Goal: Task Accomplishment & Management: Complete application form

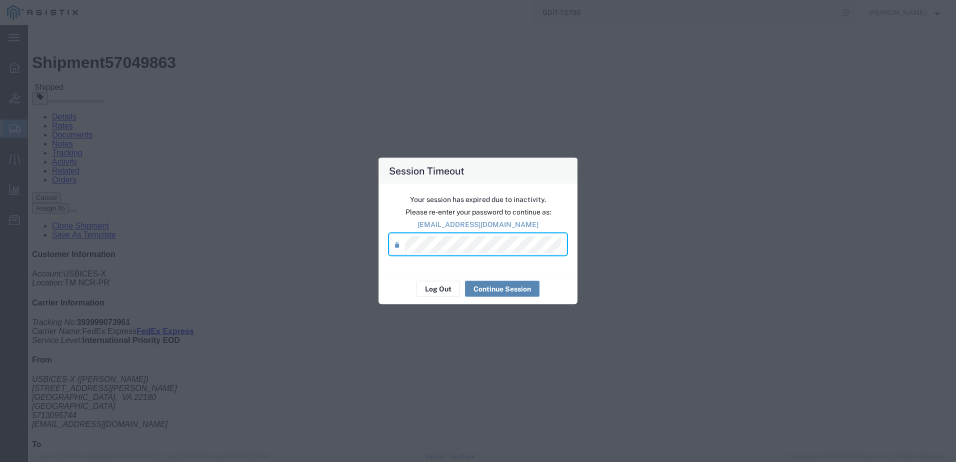
click div "Shipment Detail Ship From USBICES-X ([PERSON_NAME]) [STREET_ADDRESS][PERSON_NAM…"
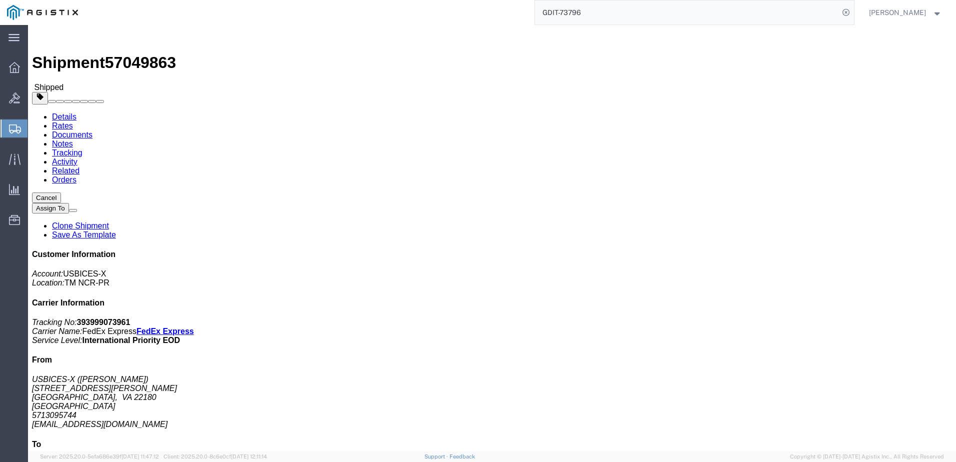
click at [637, 18] on input "GDIT-73796" at bounding box center [687, 13] width 304 height 24
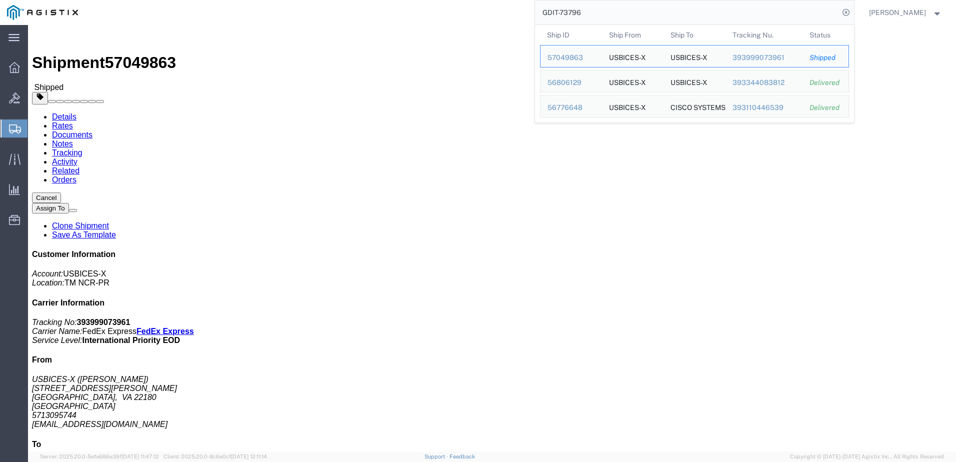
click at [637, 18] on input "GDIT-73796" at bounding box center [687, 13] width 304 height 24
click at [654, 9] on input "GDIT-73796" at bounding box center [687, 13] width 304 height 24
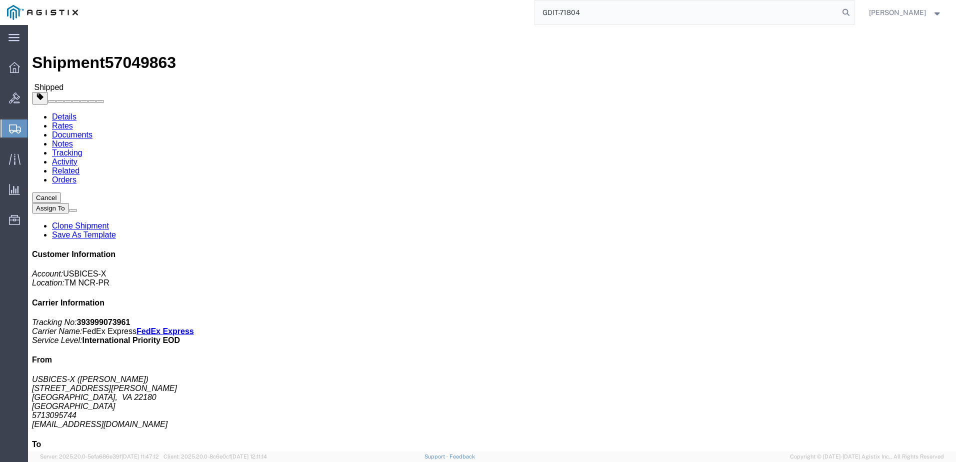
type input "GDIT-71804"
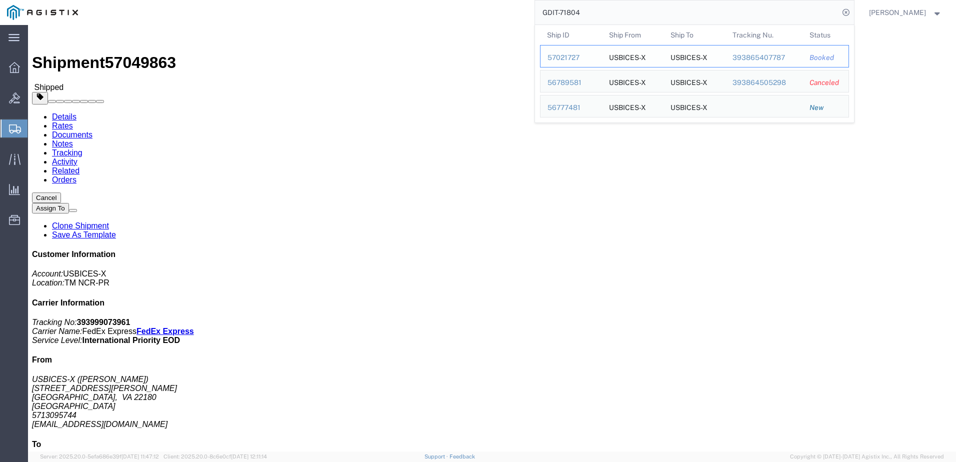
click at [585, 60] on div "57021727" at bounding box center [572, 58] width 48 height 11
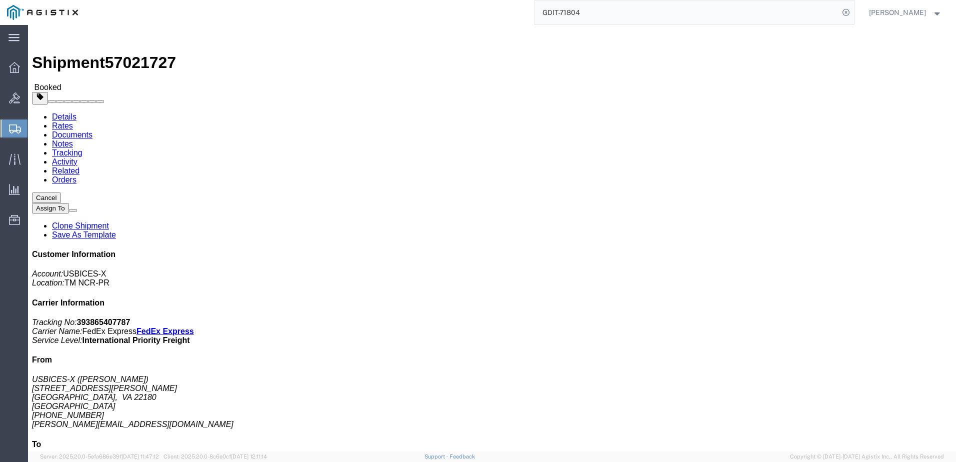
drag, startPoint x: 233, startPoint y: 180, endPoint x: 193, endPoint y: 93, distance: 95.3
click div "Ship To USBICES-X ([PERSON_NAME]) RAF [STREET_ADDRESS] [PHONE_NUMBER] [PERSON_N…"
click h4 "Ship To"
drag, startPoint x: 193, startPoint y: 93, endPoint x: 215, endPoint y: 176, distance: 85.3
click div "Ship To USBICES-X ([PERSON_NAME]) RAF [STREET_ADDRESS] [PHONE_NUMBER] [PERSON_N…"
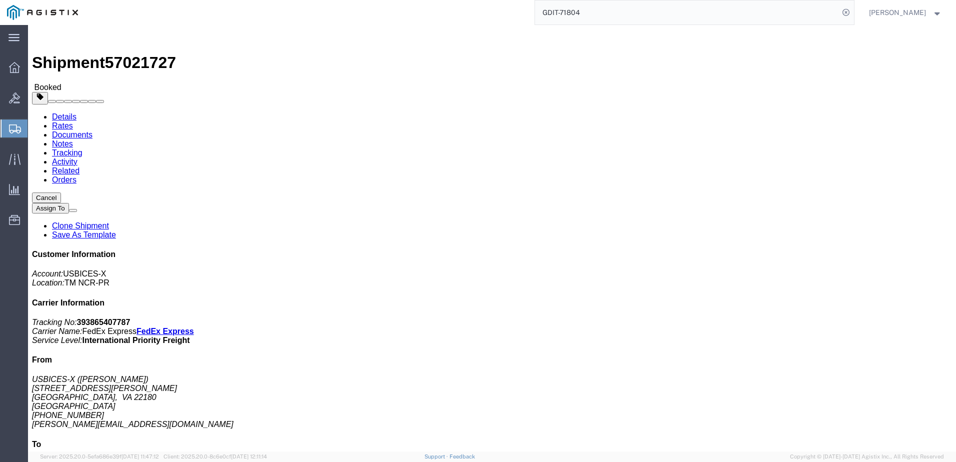
click address "USBICES-X ([PERSON_NAME]) RAF [STREET_ADDRESS] [PHONE_NUMBER] [PERSON_NAME][EMA…"
drag, startPoint x: 216, startPoint y: 176, endPoint x: 224, endPoint y: 191, distance: 17.2
click h4 "Routing & Vehicle Information"
click at [635, 13] on input "GDIT-71804" at bounding box center [687, 13] width 304 height 24
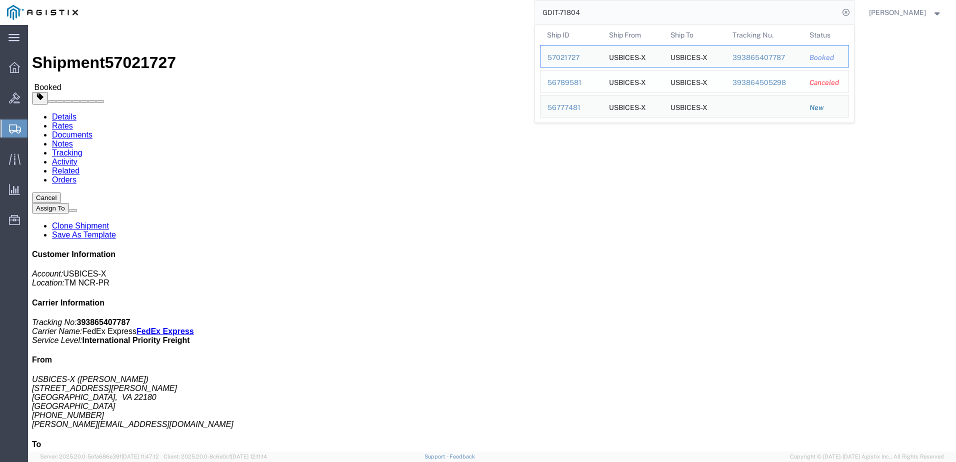
click at [580, 85] on div "56789581" at bounding box center [572, 83] width 48 height 11
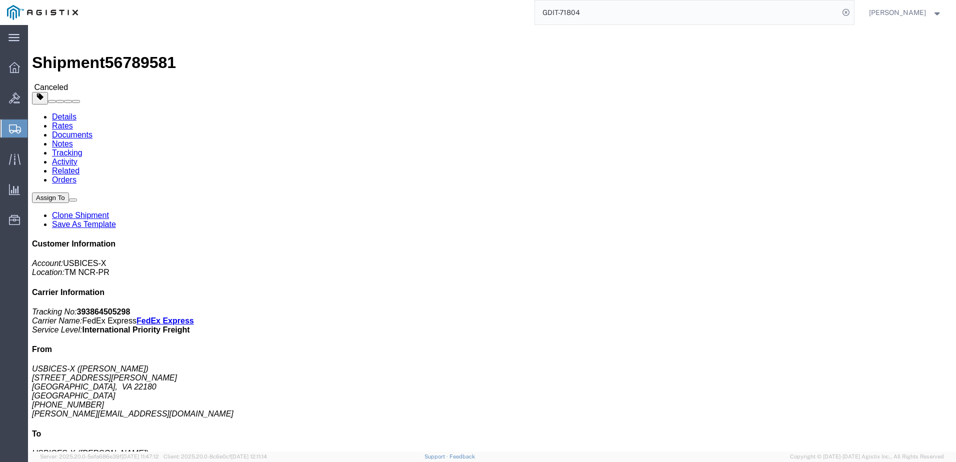
drag, startPoint x: 254, startPoint y: 192, endPoint x: 193, endPoint y: 109, distance: 103.0
click address "USBICES-X ([PERSON_NAME]) HQ USAFRICOM Bldg. 3312, [PERSON_NAME][GEOGRAPHIC_DAT…"
click at [601, 7] on input "GDIT-71804" at bounding box center [687, 13] width 304 height 24
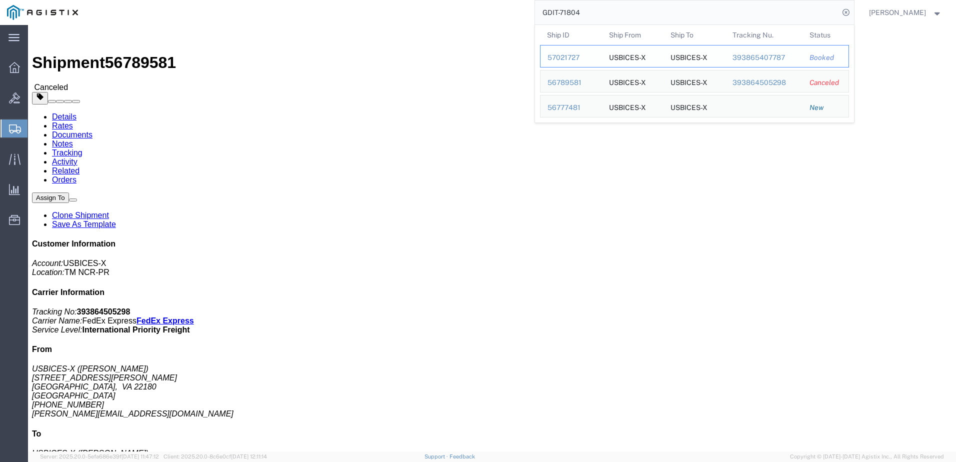
click at [588, 54] on div "57021727" at bounding box center [572, 58] width 48 height 11
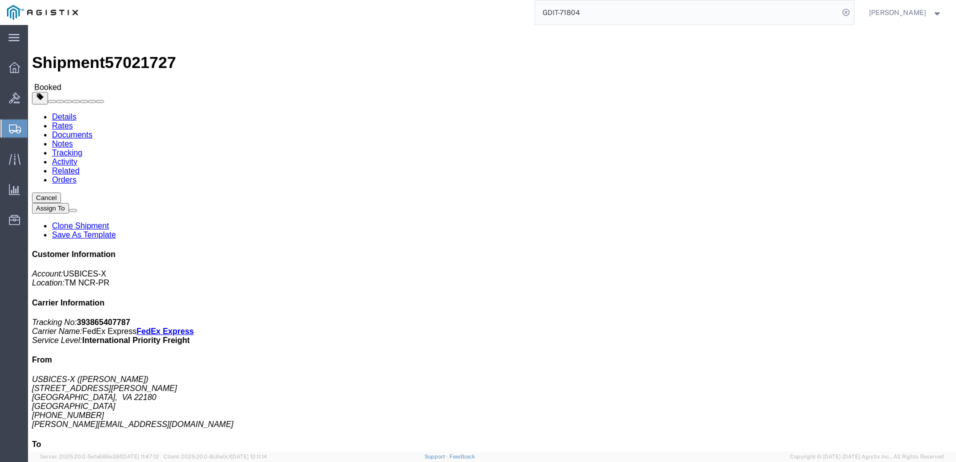
click link "Documents"
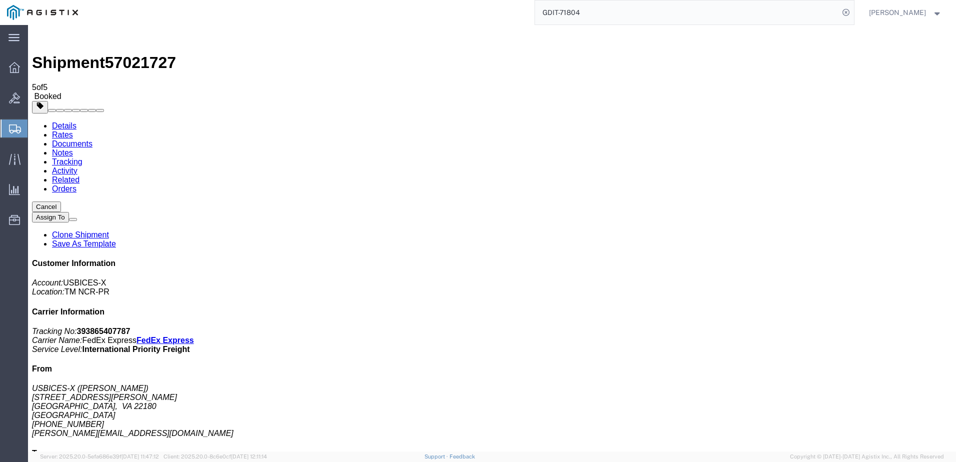
checkbox input "true"
click at [52, 122] on link "Details" at bounding box center [64, 126] width 25 height 9
drag, startPoint x: 741, startPoint y: 275, endPoint x: 799, endPoint y: 312, distance: 68.8
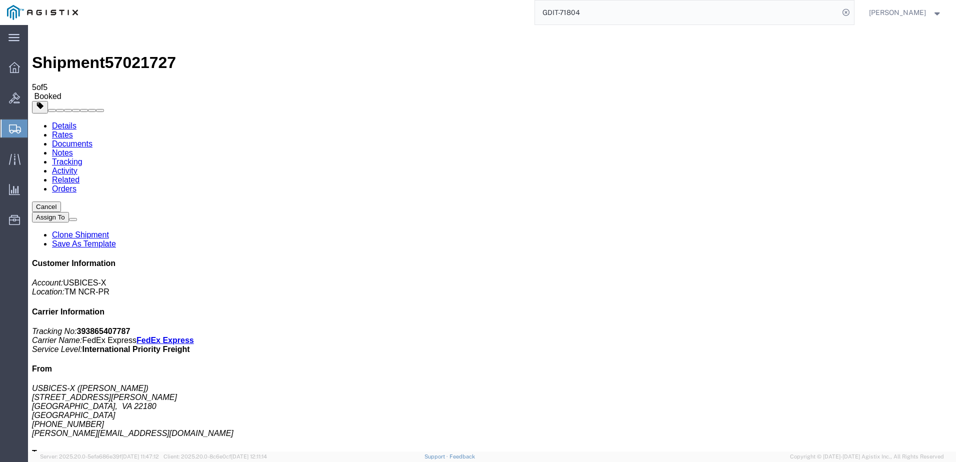
click address "USBICES-X ([PERSON_NAME]) [STREET_ADDRESS] [PHONE_NUMBER] [PERSON_NAME][EMAIL_A…"
copy address "[STREET_ADDRESS]"
drag, startPoint x: 799, startPoint y: 317, endPoint x: 731, endPoint y: 320, distance: 68.6
click div "Customer Information Account: USBICES-X Location: TM NCR-PR Carrier Information…"
copy address "[PHONE_NUMBER]"
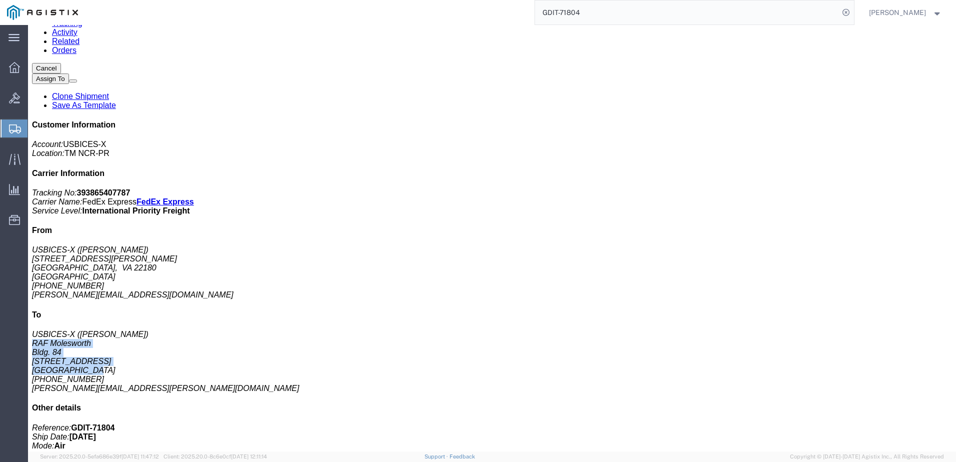
scroll to position [150, 0]
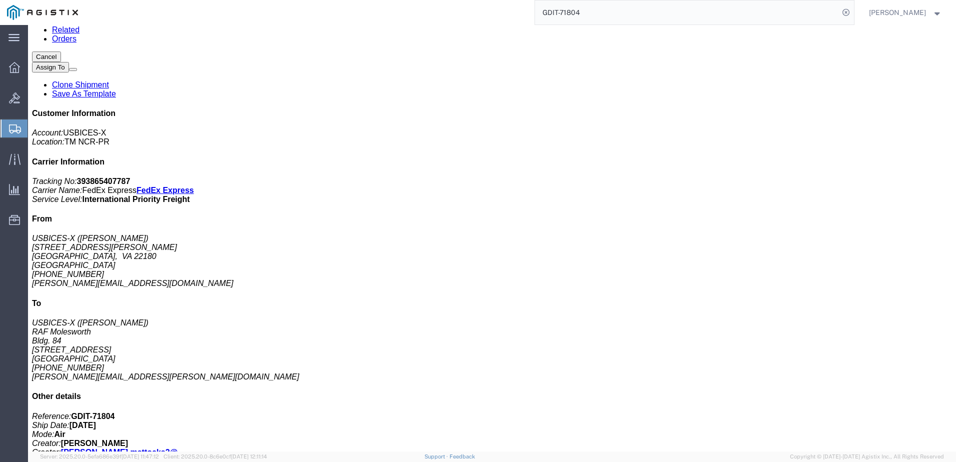
click p "Class: 92.5"
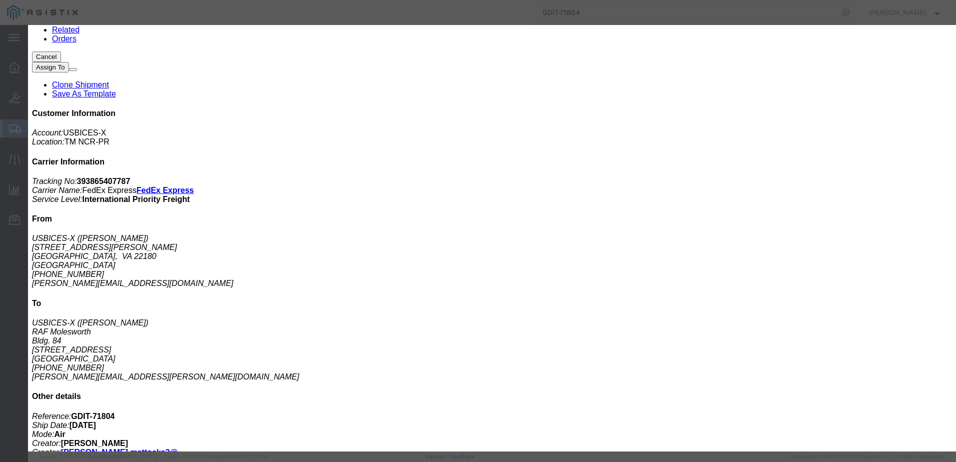
click icon
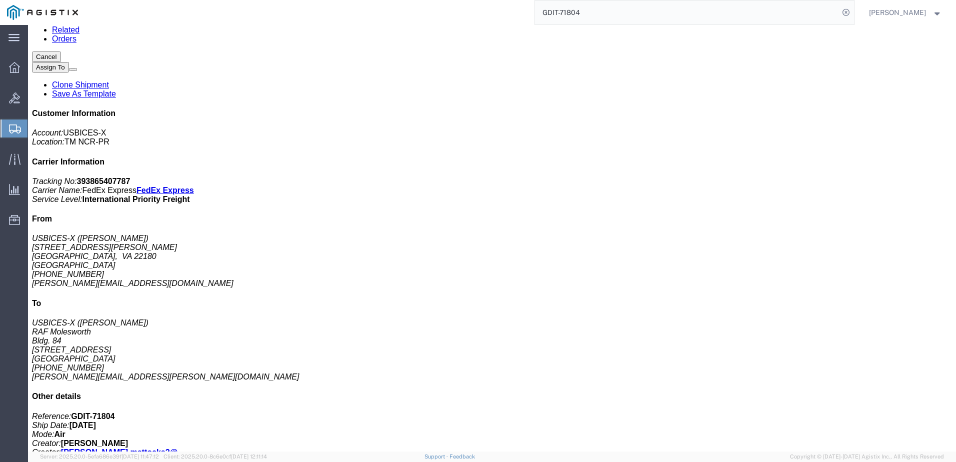
click icon
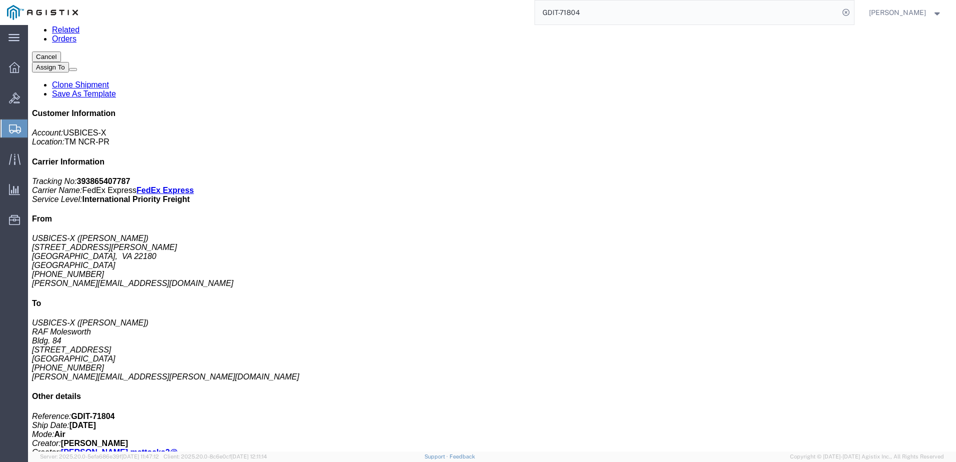
click icon
click div "Previous content Next content"
drag, startPoint x: 722, startPoint y: 226, endPoint x: 713, endPoint y: 234, distance: 12.0
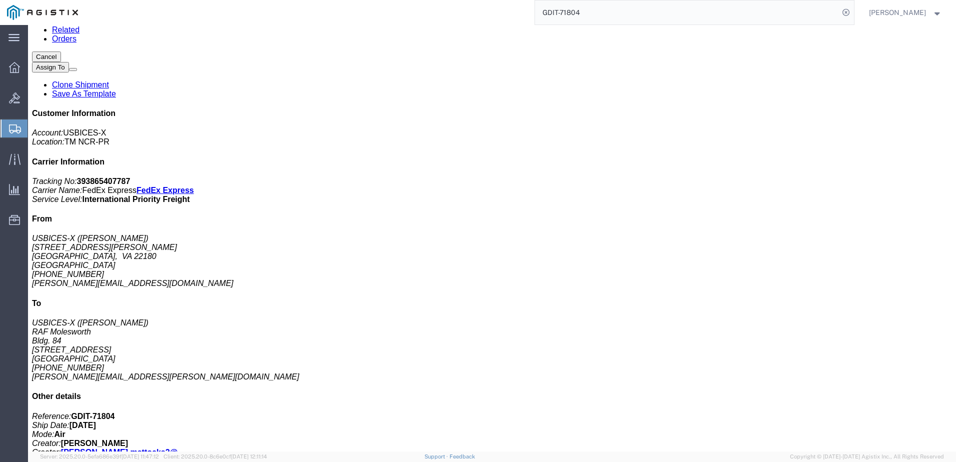
click button "Next content"
click button "button"
click at [610, 15] on input "GDIT-71804" at bounding box center [687, 13] width 304 height 24
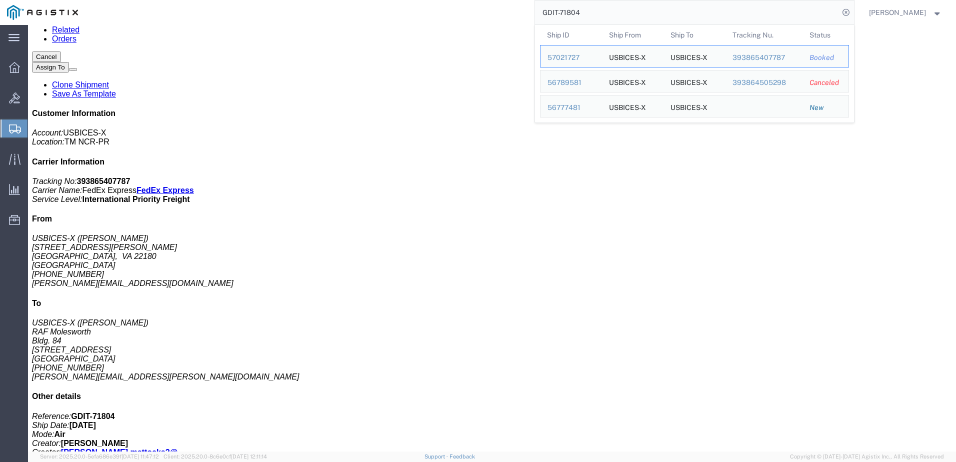
click at [610, 15] on input "GDIT-71804" at bounding box center [687, 13] width 304 height 24
click at [0, 0] on span "Create Shipment" at bounding box center [0, 0] width 0 height 0
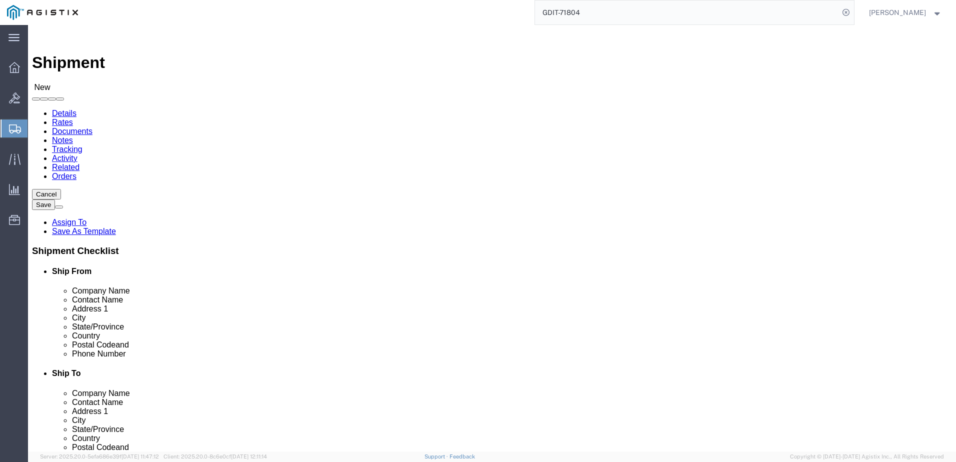
scroll to position [50, 0]
select select "69651"
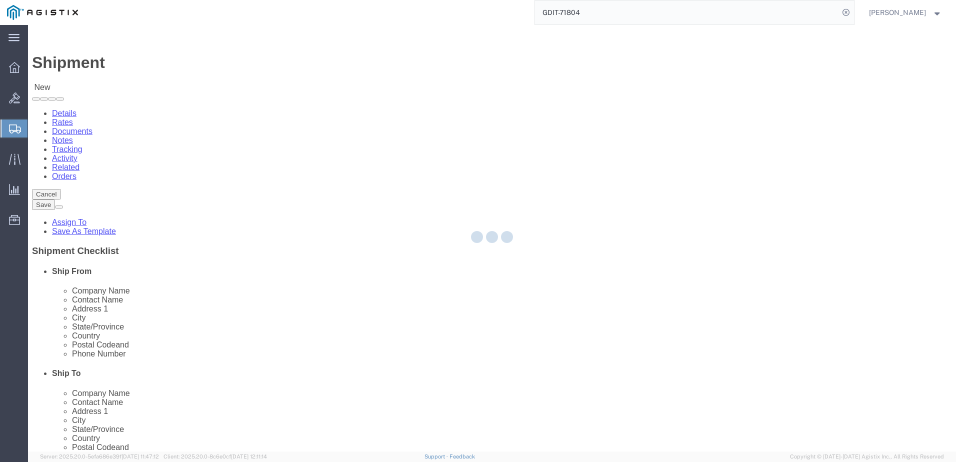
select select "VA"
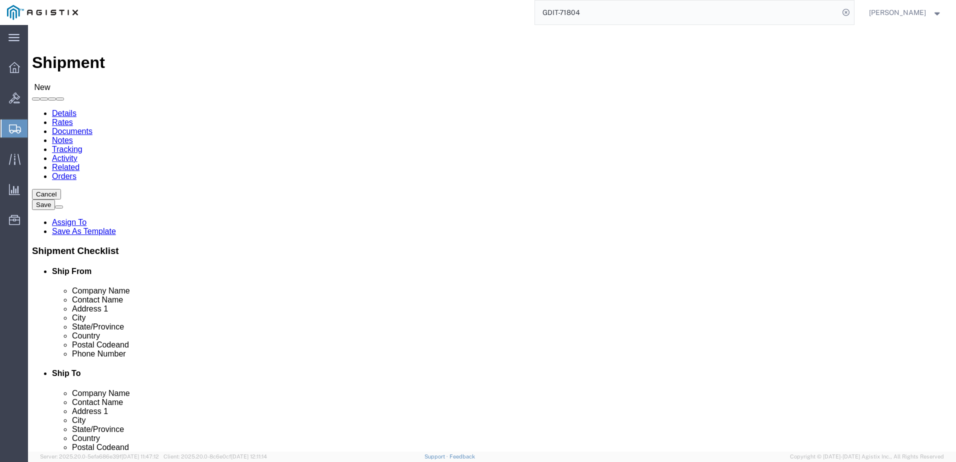
drag, startPoint x: 231, startPoint y: 224, endPoint x: 237, endPoint y: 214, distance: 11.7
click input "text"
click div "Location TM NCR WH Select My Profile Location Master Location [GEOGRAPHIC_DATA]…"
click input "text"
type input "F"
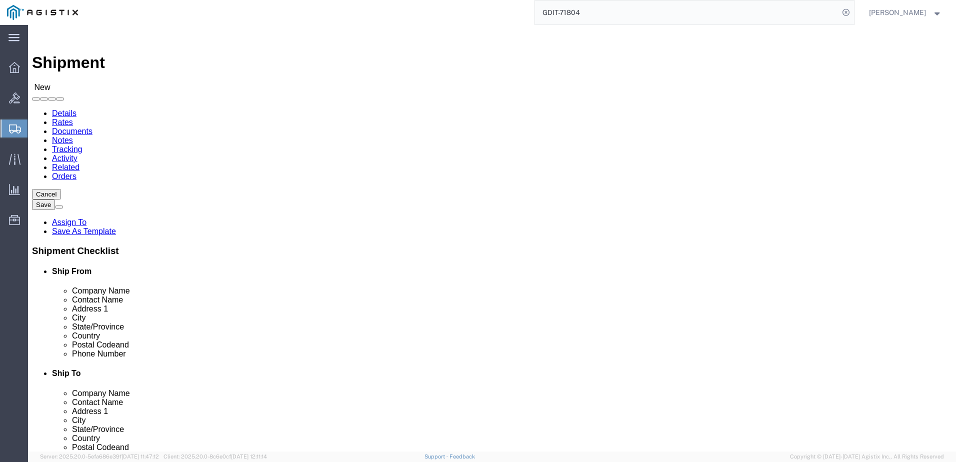
type input "[PERSON_NAME]"
type input "[STREET_ADDRESS][PERSON_NAME]"
type input "[GEOGRAPHIC_DATA]"
type input "22180"
type input "5712647548"
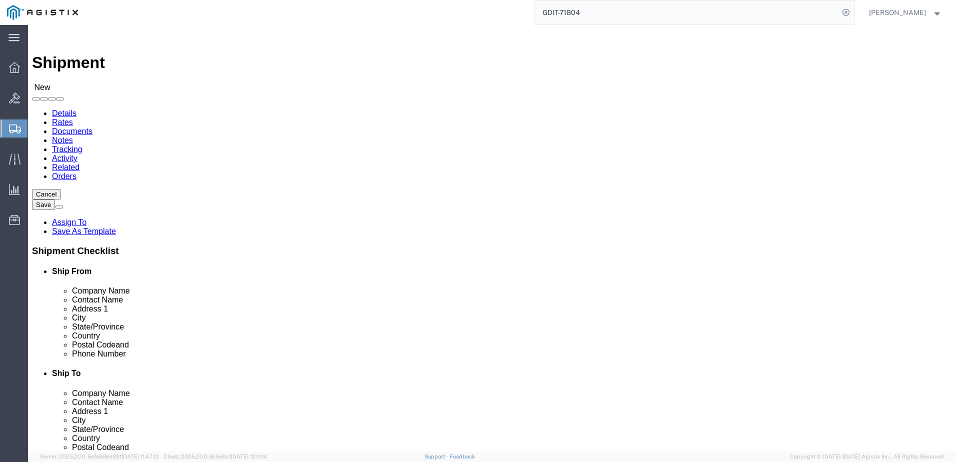
type input "[PERSON_NAME][EMAIL_ADDRESS][PERSON_NAME][DOMAIN_NAME]"
checkbox input "true"
select select "34238"
select select "01"
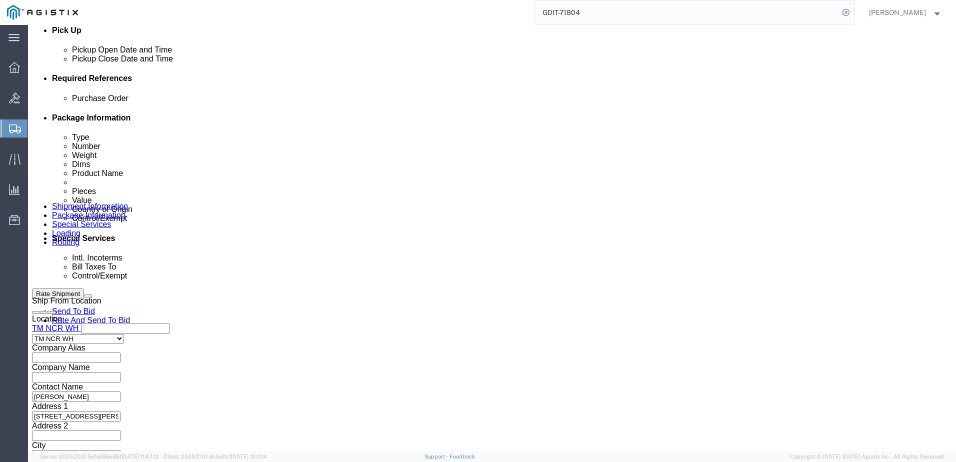
scroll to position [450, 0]
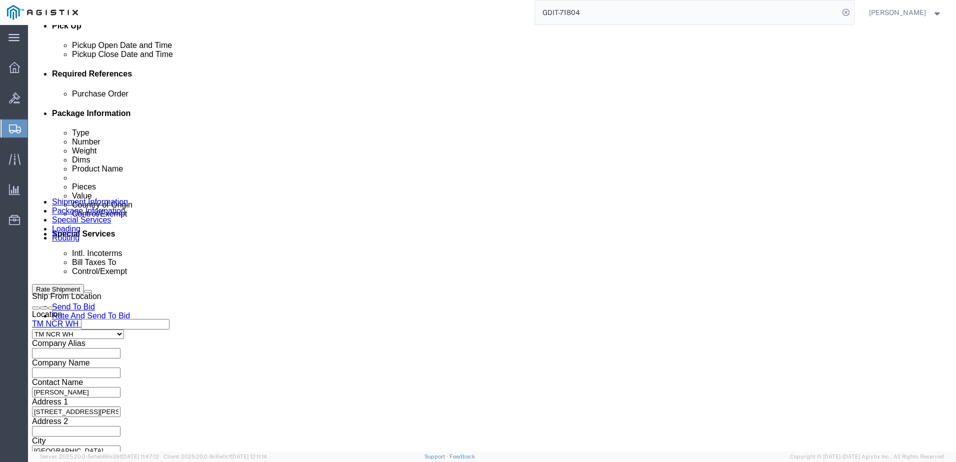
click div "Purchase Order Select Account Type Activity ID Airline Appointment Number ASN B…"
click input "text"
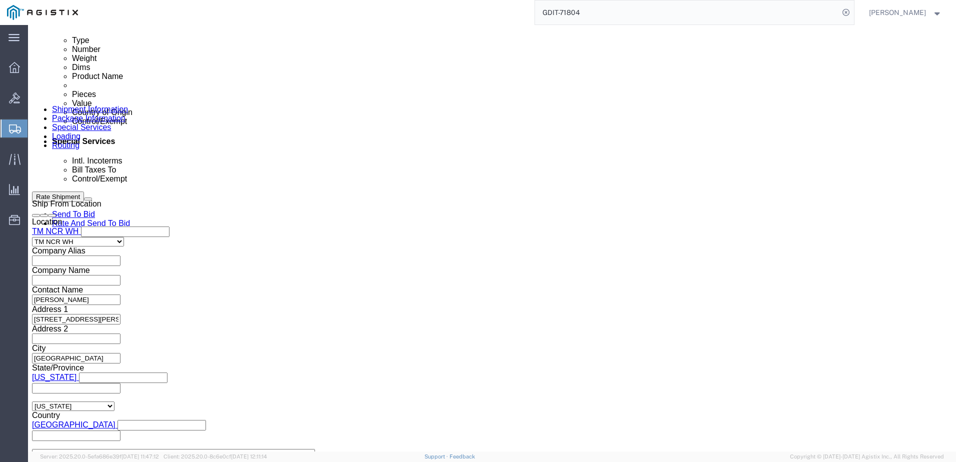
scroll to position [650, 0]
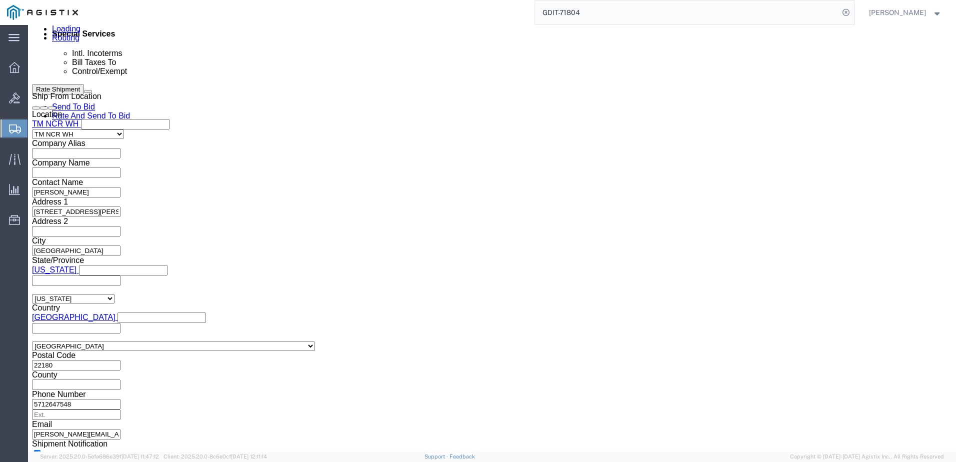
type input "GDIT-82522"
